Goal: Find specific page/section: Find specific page/section

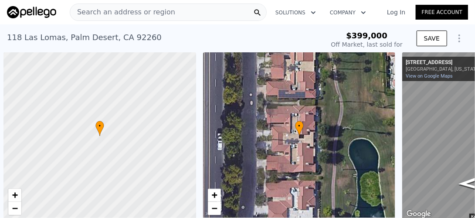
scroll to position [0, 133]
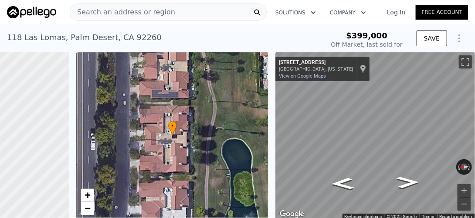
click at [107, 10] on span "Search an address or region" at bounding box center [122, 12] width 105 height 10
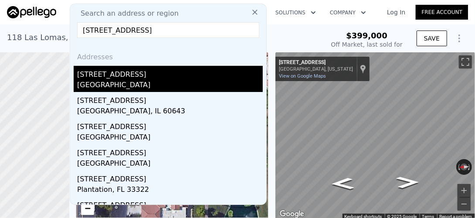
type input "[STREET_ADDRESS]"
click at [109, 83] on div "[GEOGRAPHIC_DATA]" at bounding box center [170, 86] width 186 height 12
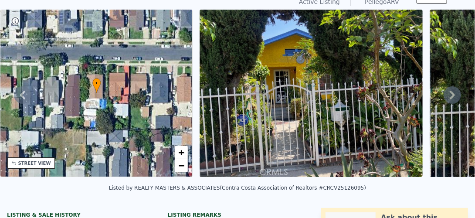
scroll to position [19, 0]
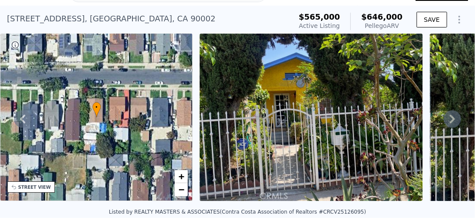
click at [444, 119] on icon at bounding box center [452, 118] width 17 height 17
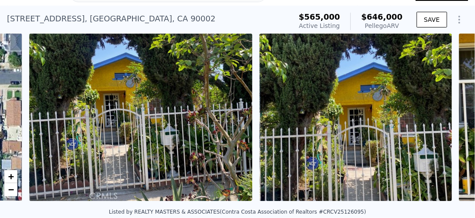
scroll to position [0, 399]
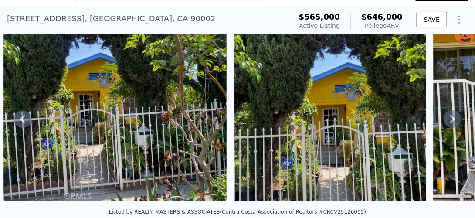
click at [450, 122] on icon at bounding box center [452, 119] width 5 height 9
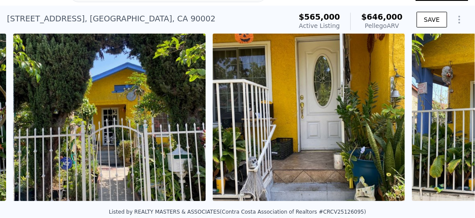
scroll to position [0, 629]
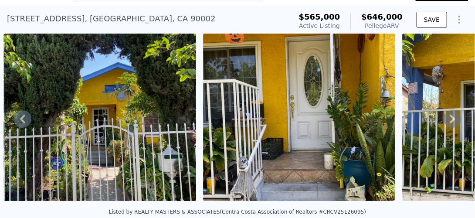
click at [445, 121] on icon at bounding box center [452, 118] width 17 height 17
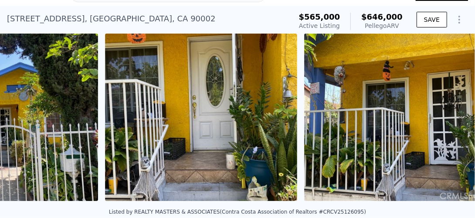
scroll to position [0, 829]
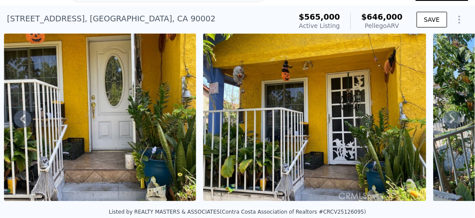
click at [444, 121] on icon at bounding box center [452, 118] width 17 height 17
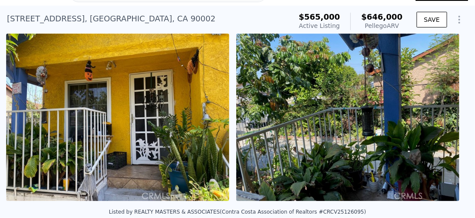
scroll to position [0, 1029]
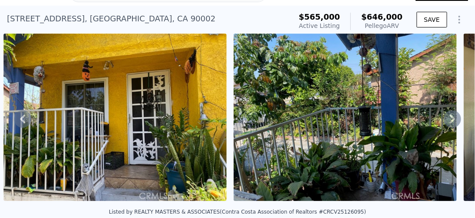
click at [444, 121] on icon at bounding box center [452, 118] width 17 height 17
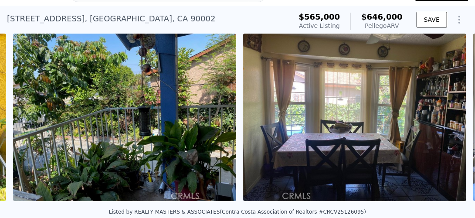
scroll to position [0, 1259]
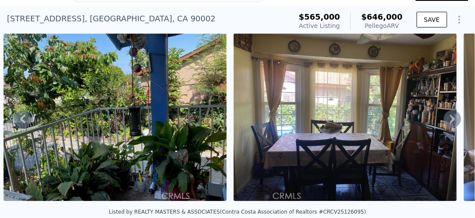
click at [444, 121] on icon at bounding box center [452, 118] width 17 height 17
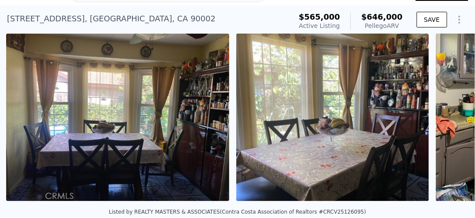
scroll to position [0, 1489]
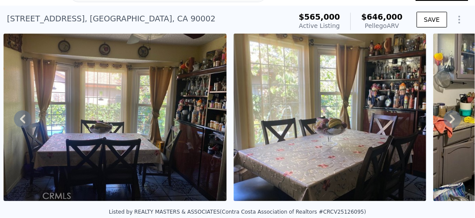
click at [444, 121] on icon at bounding box center [452, 118] width 17 height 17
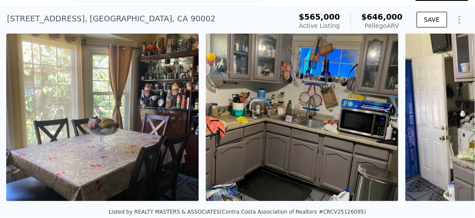
scroll to position [0, 1719]
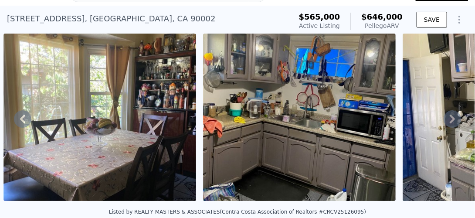
click at [444, 121] on icon at bounding box center [452, 118] width 17 height 17
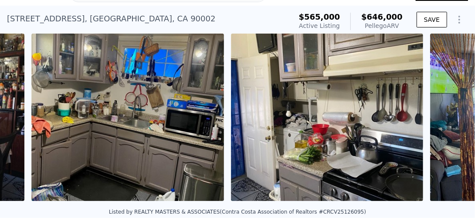
scroll to position [0, 1919]
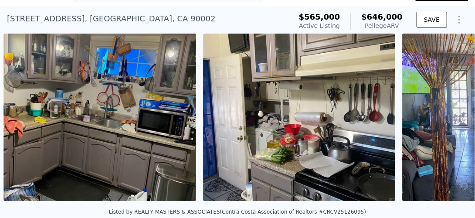
click at [444, 121] on div "• + − • + − STREET VIEW ← Move left → Move right ↑ Move up ↓ Move down + Zoom i…" at bounding box center [237, 119] width 475 height 171
click at [444, 121] on icon at bounding box center [452, 118] width 17 height 17
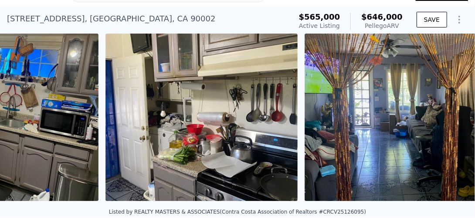
scroll to position [0, 2119]
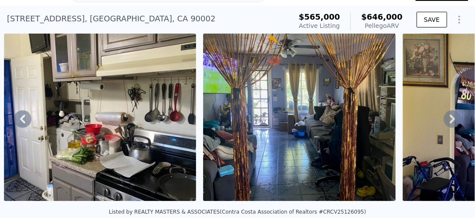
click at [444, 121] on icon at bounding box center [452, 118] width 17 height 17
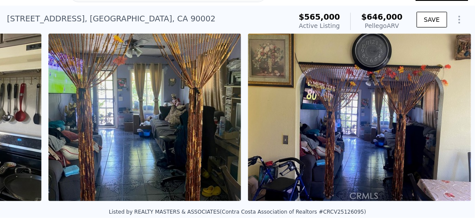
scroll to position [0, 2318]
